Goal: Task Accomplishment & Management: Manage account settings

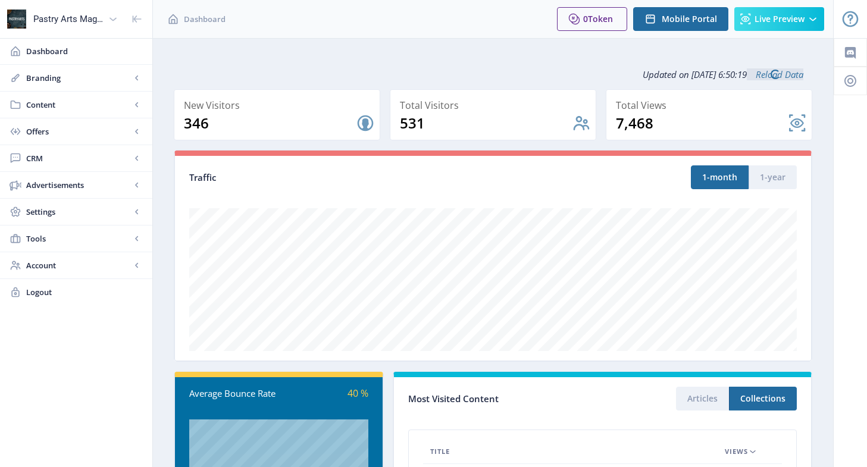
click at [58, 158] on span "CRM" at bounding box center [78, 158] width 105 height 12
click at [58, 184] on span "Readers" at bounding box center [89, 185] width 102 height 12
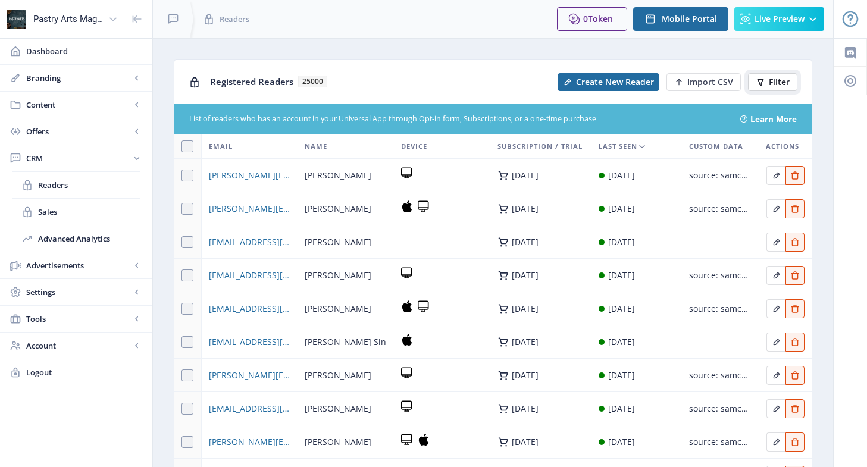
click at [777, 84] on span "Filter" at bounding box center [778, 82] width 21 height 10
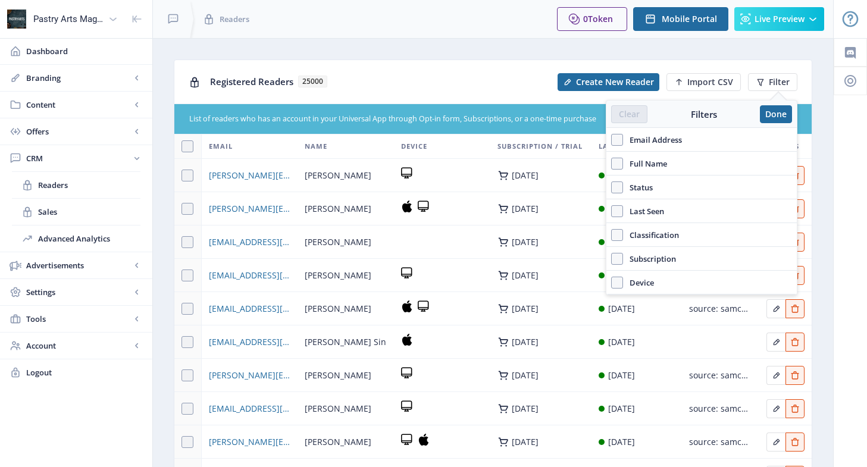
click at [661, 141] on span "Email Address" at bounding box center [652, 140] width 59 height 14
click at [611, 140] on input "Email Address" at bounding box center [611, 139] width 1 height 1
checkbox input "true"
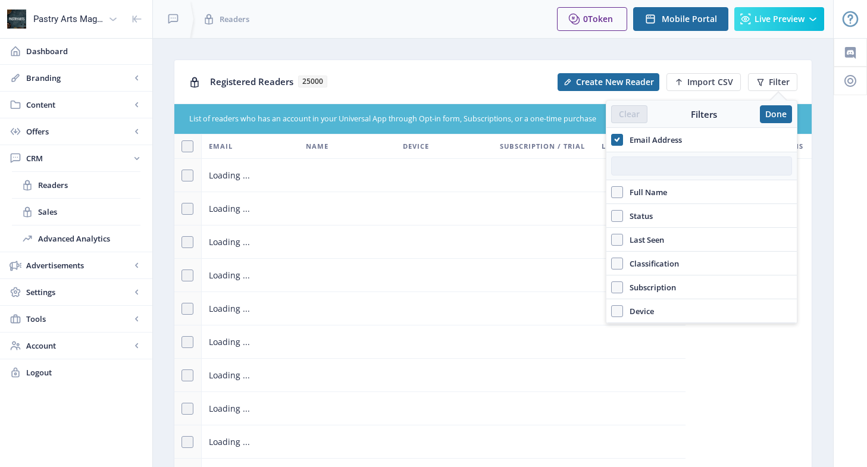
click at [639, 168] on input "text" at bounding box center [701, 165] width 181 height 19
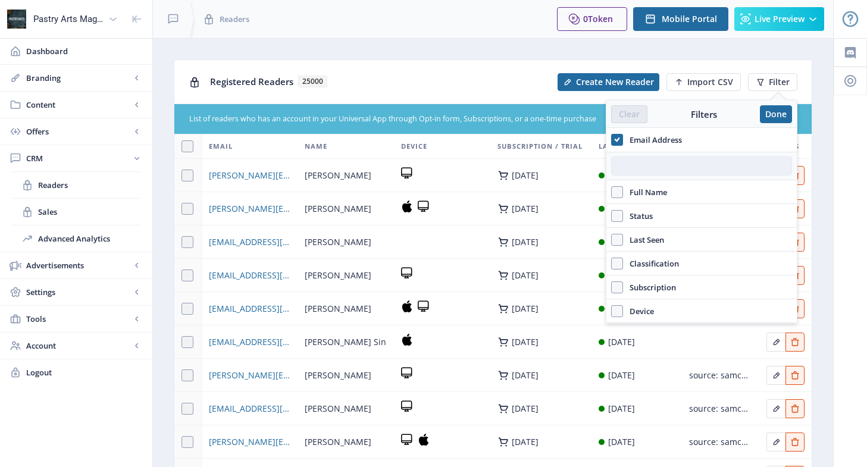
paste input "[EMAIL_ADDRESS][DOMAIN_NAME]"
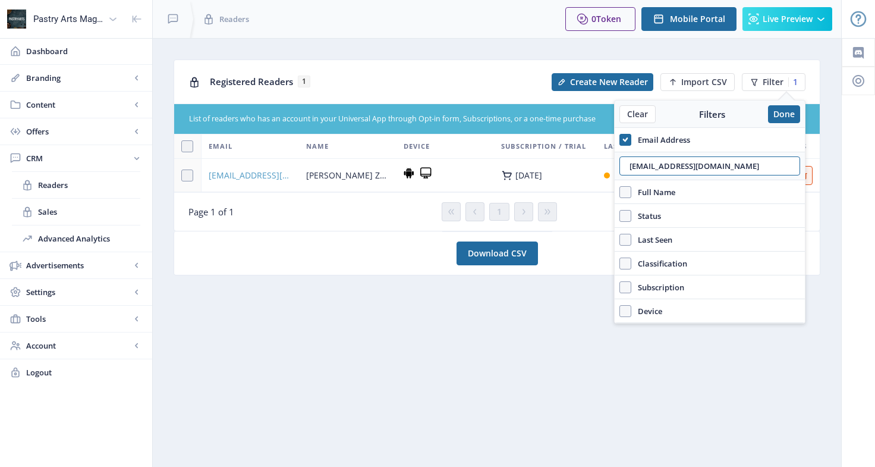
type input "[EMAIL_ADDRESS][DOMAIN_NAME]"
click at [265, 177] on span "[EMAIL_ADDRESS][DOMAIN_NAME]" at bounding box center [250, 175] width 83 height 14
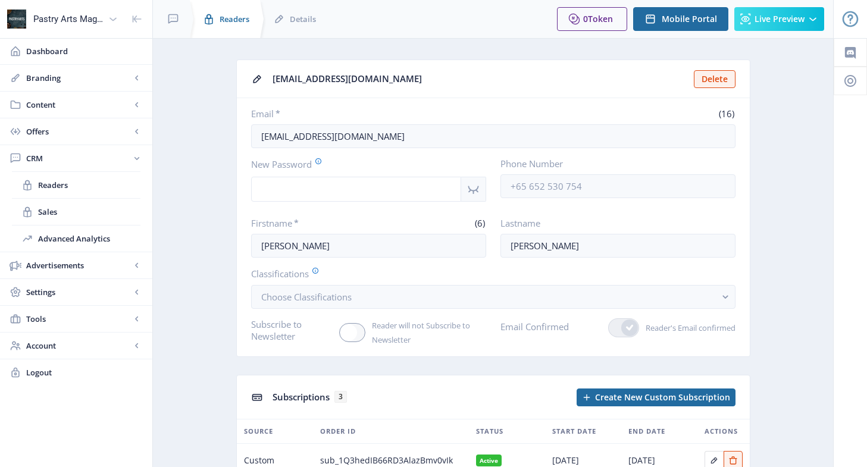
click at [233, 21] on span "Readers" at bounding box center [234, 19] width 30 height 12
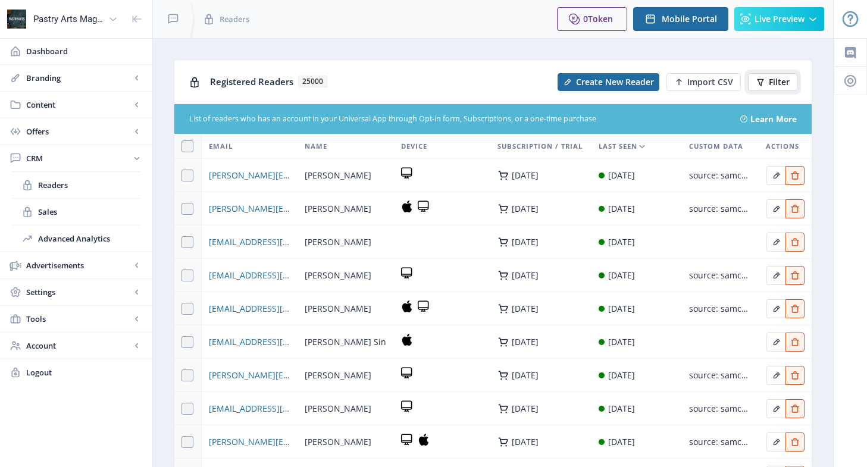
click at [765, 83] on button "Filter" at bounding box center [772, 82] width 49 height 18
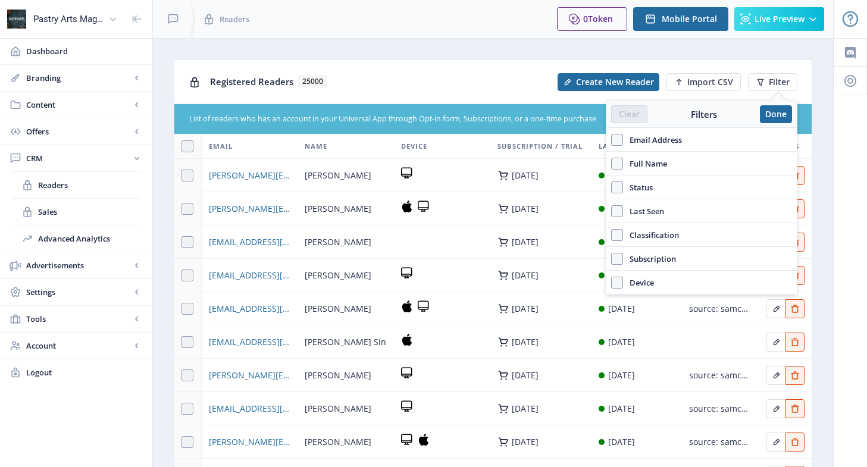
click at [672, 142] on span "Email Address" at bounding box center [652, 140] width 59 height 14
click at [611, 140] on input "Email Address" at bounding box center [611, 139] width 1 height 1
checkbox input "true"
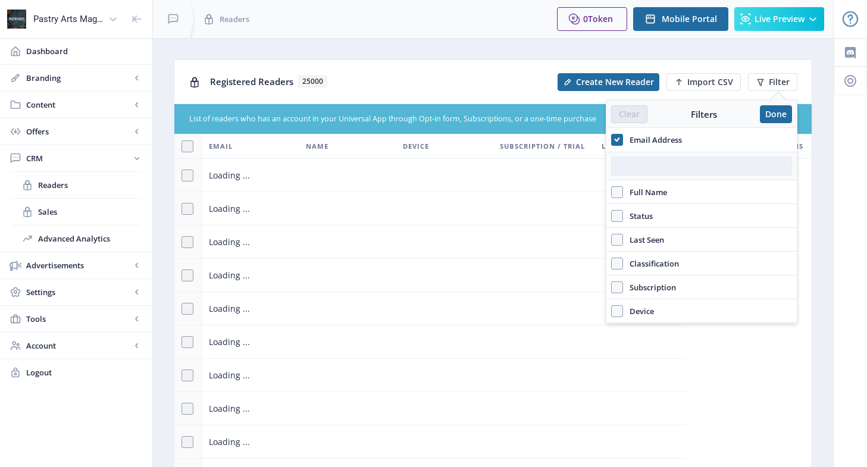
click at [647, 165] on input "text" at bounding box center [701, 165] width 181 height 19
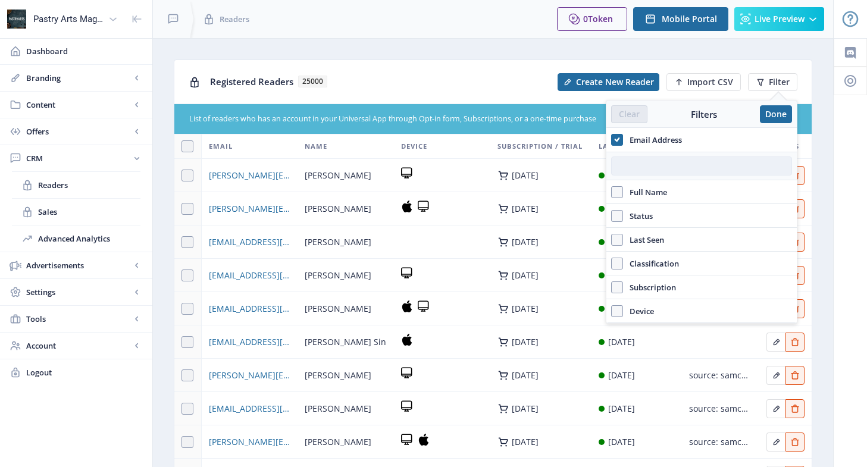
paste input "[EMAIL_ADDRESS][DOMAIN_NAME]"
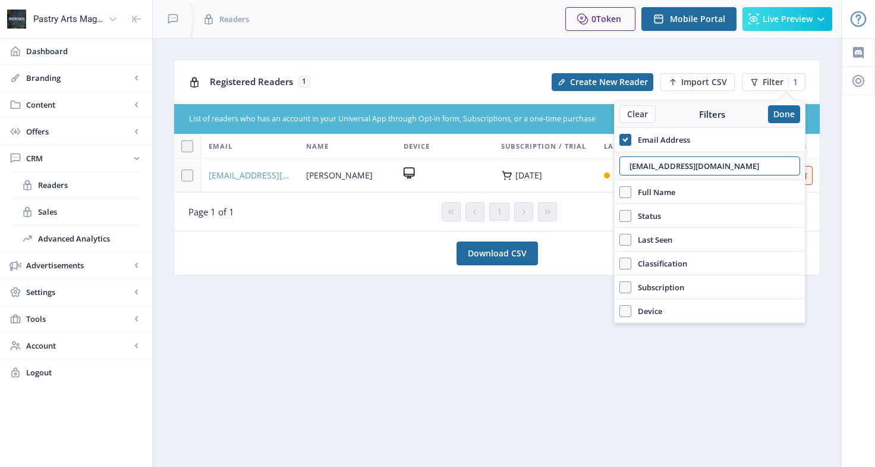
type input "[EMAIL_ADDRESS][DOMAIN_NAME]"
click at [266, 178] on span "[EMAIL_ADDRESS][DOMAIN_NAME]" at bounding box center [250, 175] width 83 height 14
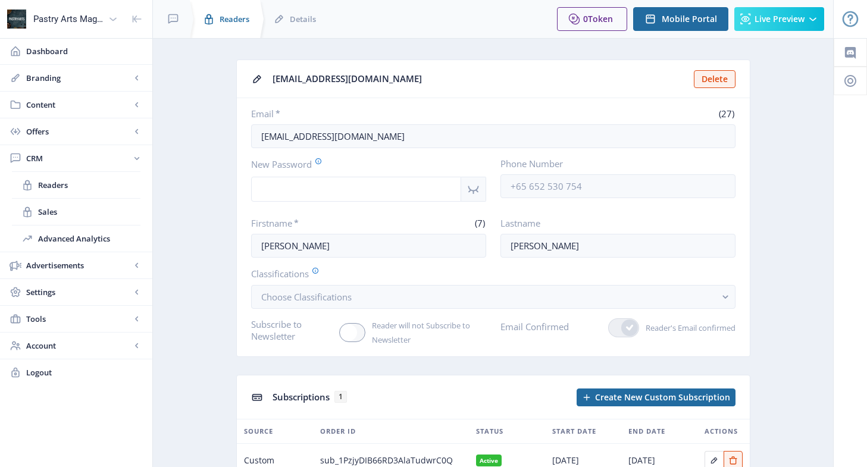
click at [236, 23] on span "Readers" at bounding box center [234, 19] width 30 height 12
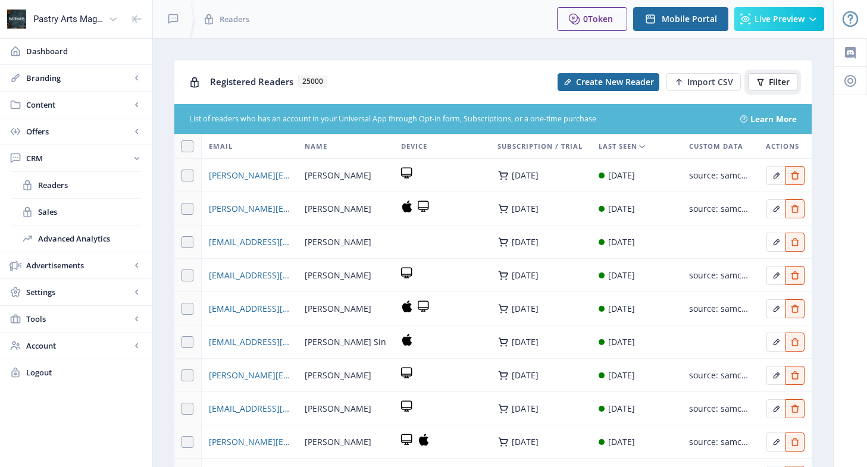
click at [768, 83] on span "Filter" at bounding box center [778, 82] width 21 height 10
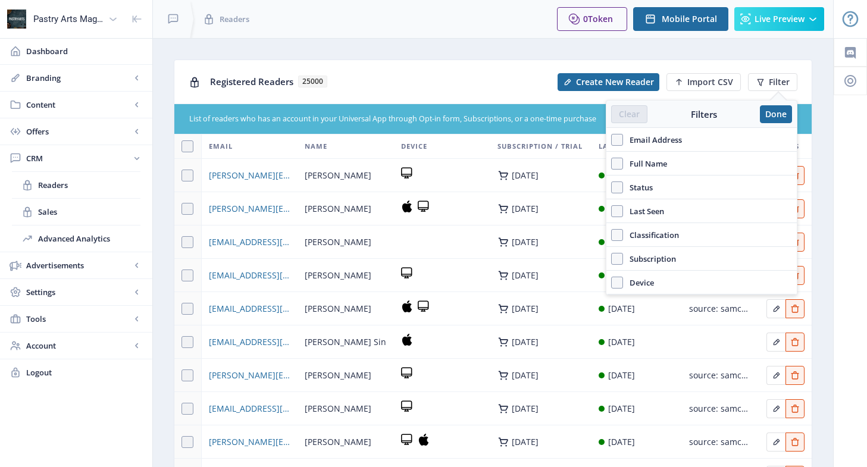
click at [667, 135] on span "Email Address" at bounding box center [652, 140] width 59 height 14
click at [611, 139] on input "Email Address" at bounding box center [611, 139] width 1 height 1
checkbox input "true"
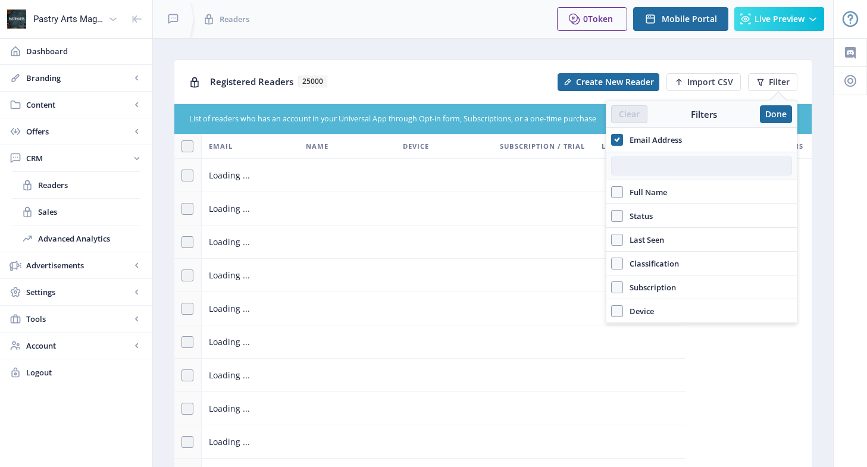
click at [651, 164] on input "text" at bounding box center [701, 165] width 181 height 19
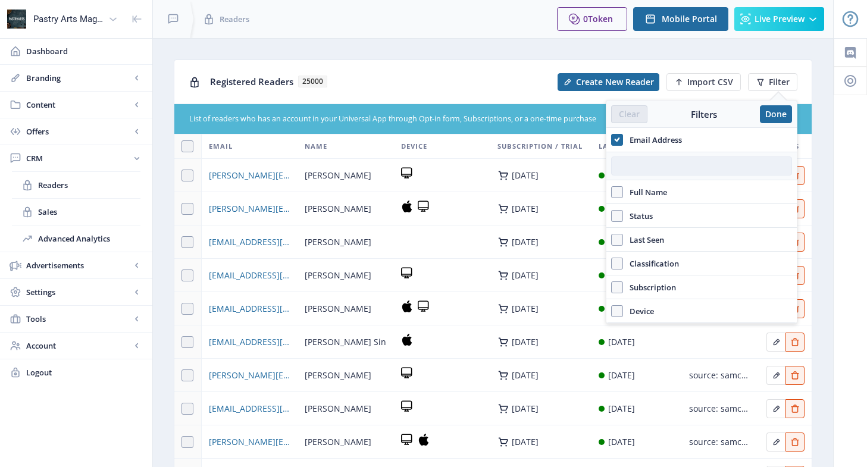
paste input "[EMAIL_ADDRESS][DOMAIN_NAME]"
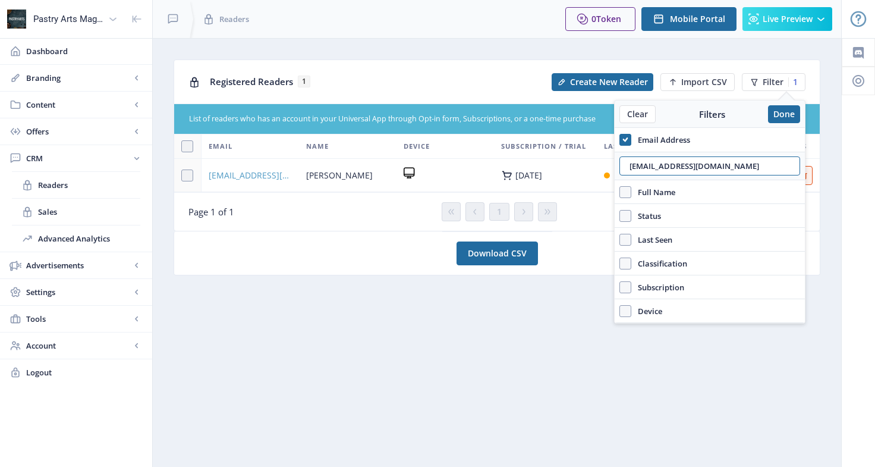
type input "[EMAIL_ADDRESS][DOMAIN_NAME]"
click at [227, 175] on span "[EMAIL_ADDRESS][DOMAIN_NAME]" at bounding box center [250, 175] width 83 height 14
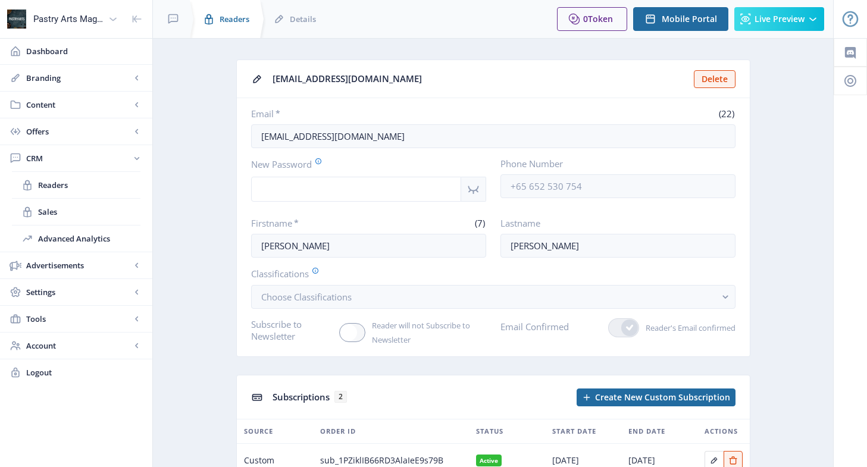
click at [223, 22] on span "Readers" at bounding box center [234, 19] width 30 height 12
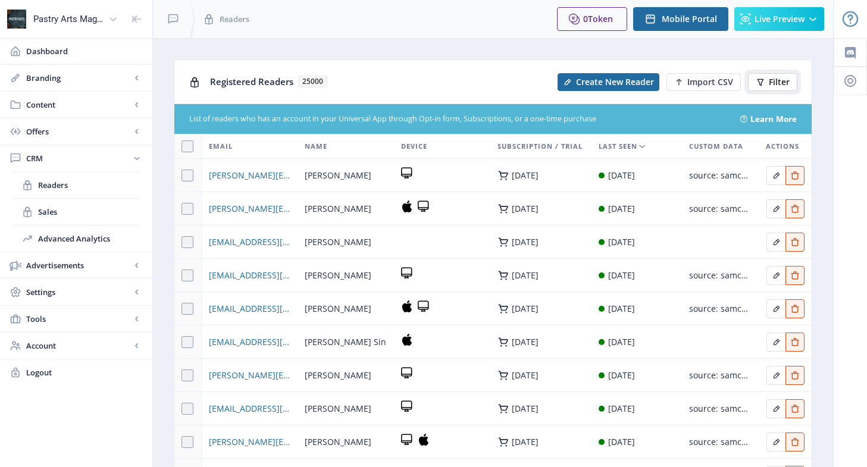
click at [775, 84] on span "Filter" at bounding box center [778, 82] width 21 height 10
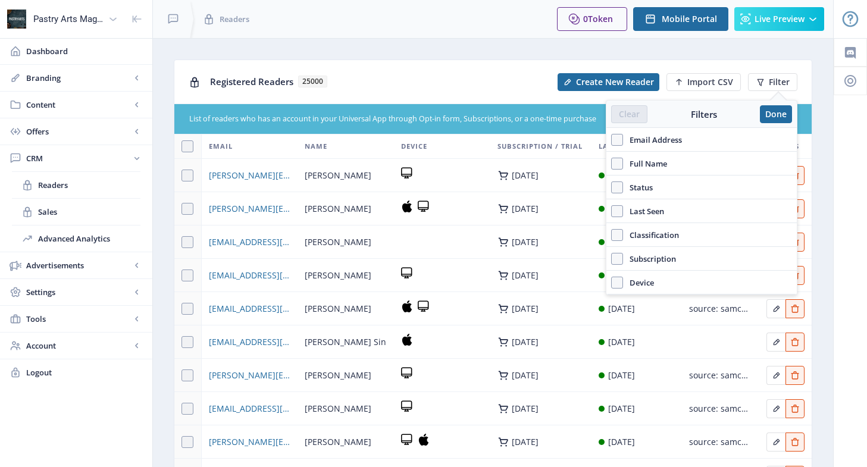
click at [666, 138] on span "Email Address" at bounding box center [652, 140] width 59 height 14
click at [611, 139] on input "Email Address" at bounding box center [611, 139] width 1 height 1
checkbox input "true"
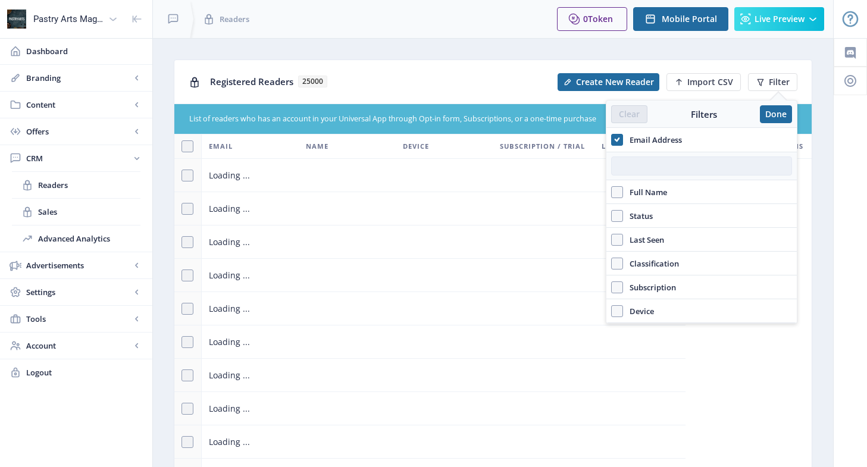
click at [657, 165] on input "text" at bounding box center [701, 165] width 181 height 19
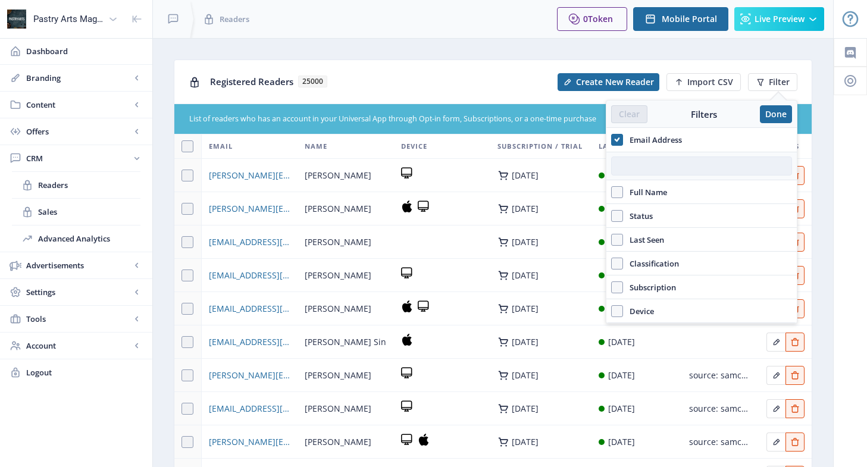
paste input "[EMAIL_ADDRESS][DOMAIN_NAME]"
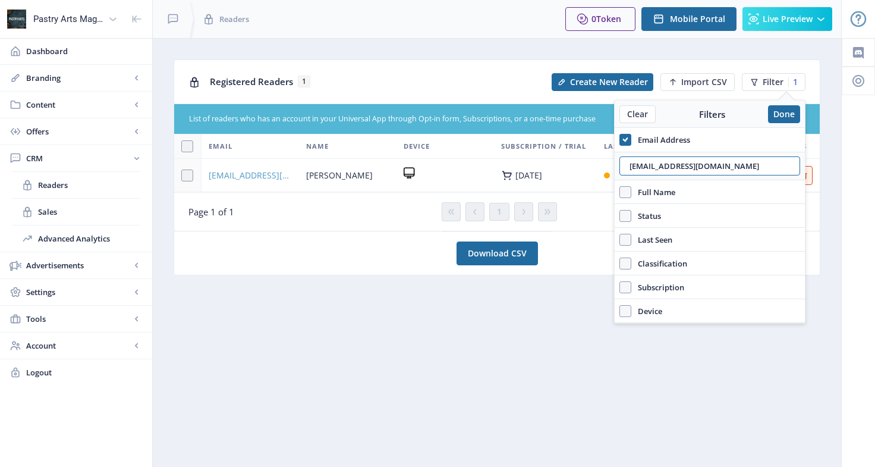
type input "[EMAIL_ADDRESS][DOMAIN_NAME]"
click at [266, 175] on span "[EMAIL_ADDRESS][DOMAIN_NAME]" at bounding box center [250, 175] width 83 height 14
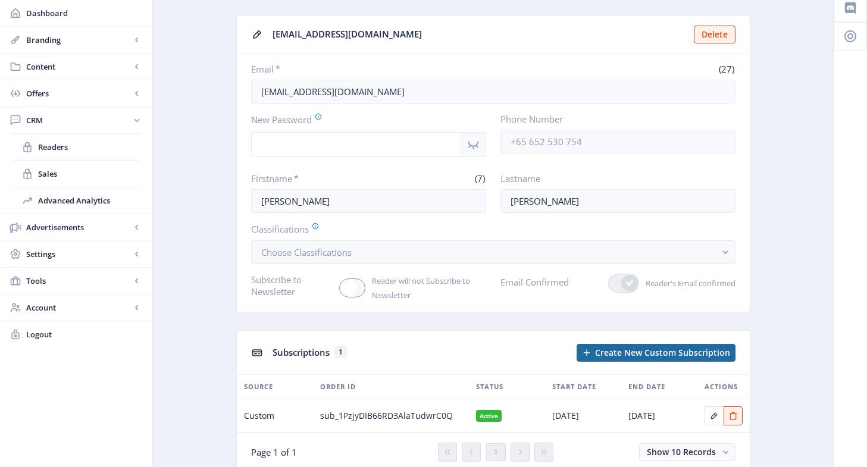
scroll to position [59, 0]
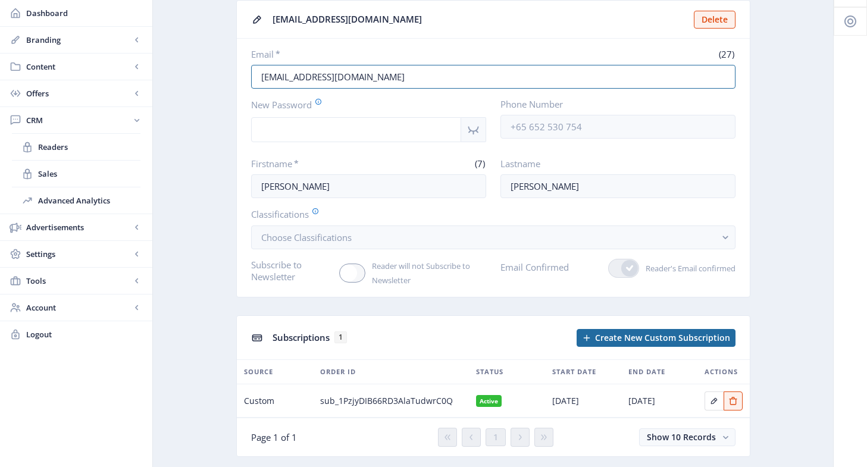
drag, startPoint x: 404, startPoint y: 80, endPoint x: 234, endPoint y: 90, distance: 171.0
click at [234, 90] on app-crm-reader "[EMAIL_ADDRESS][DOMAIN_NAME] Delete Email * (27) [EMAIL_ADDRESS][DOMAIN_NAME] N…" at bounding box center [493, 237] width 638 height 475
